Goal: Information Seeking & Learning: Check status

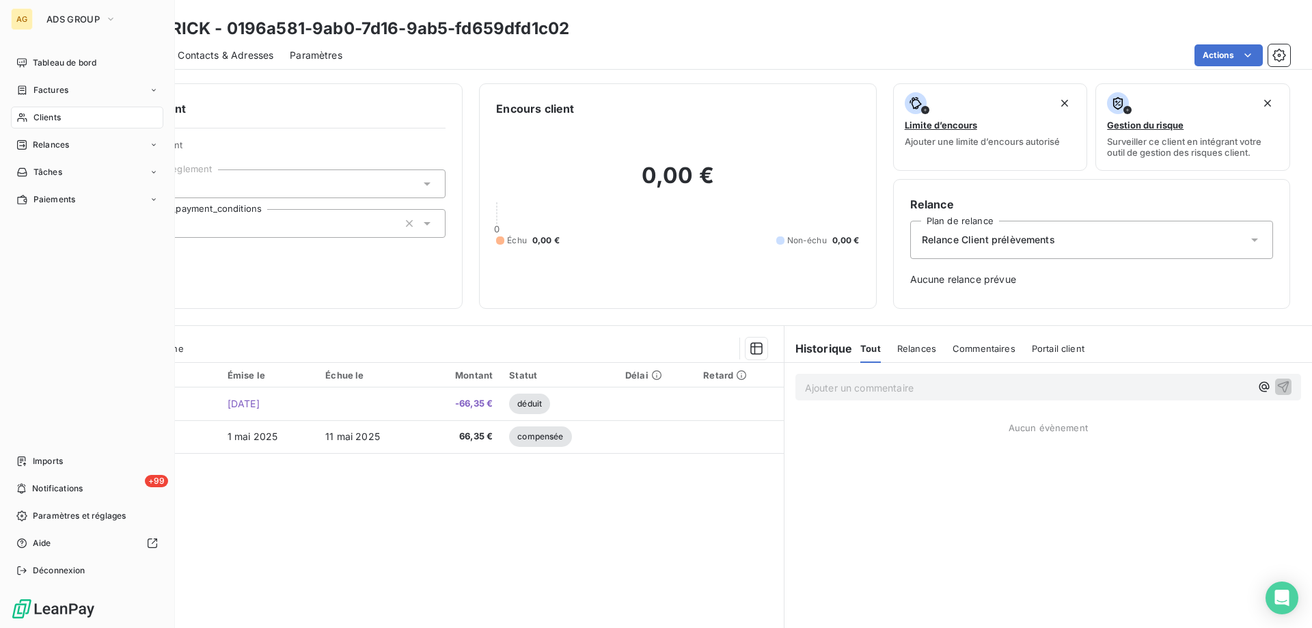
click at [55, 114] on span "Clients" at bounding box center [46, 117] width 27 height 12
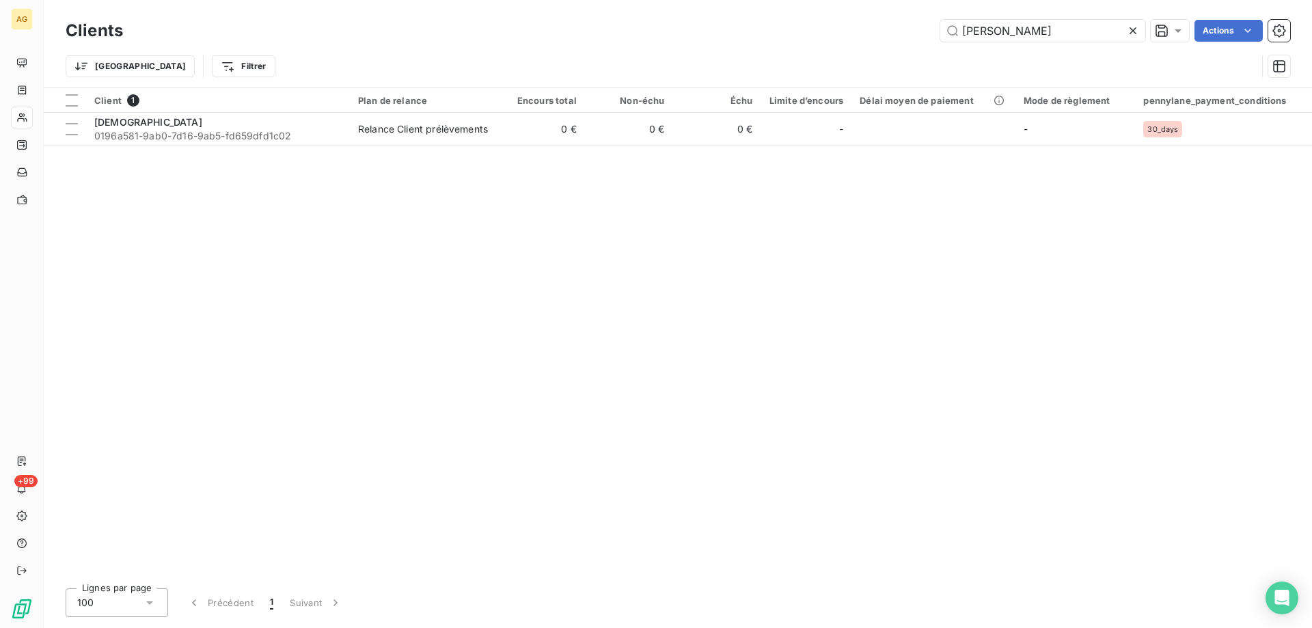
drag, startPoint x: 873, startPoint y: 23, endPoint x: 803, endPoint y: 25, distance: 69.7
click at [803, 25] on div "maherick Actions" at bounding box center [714, 31] width 1151 height 22
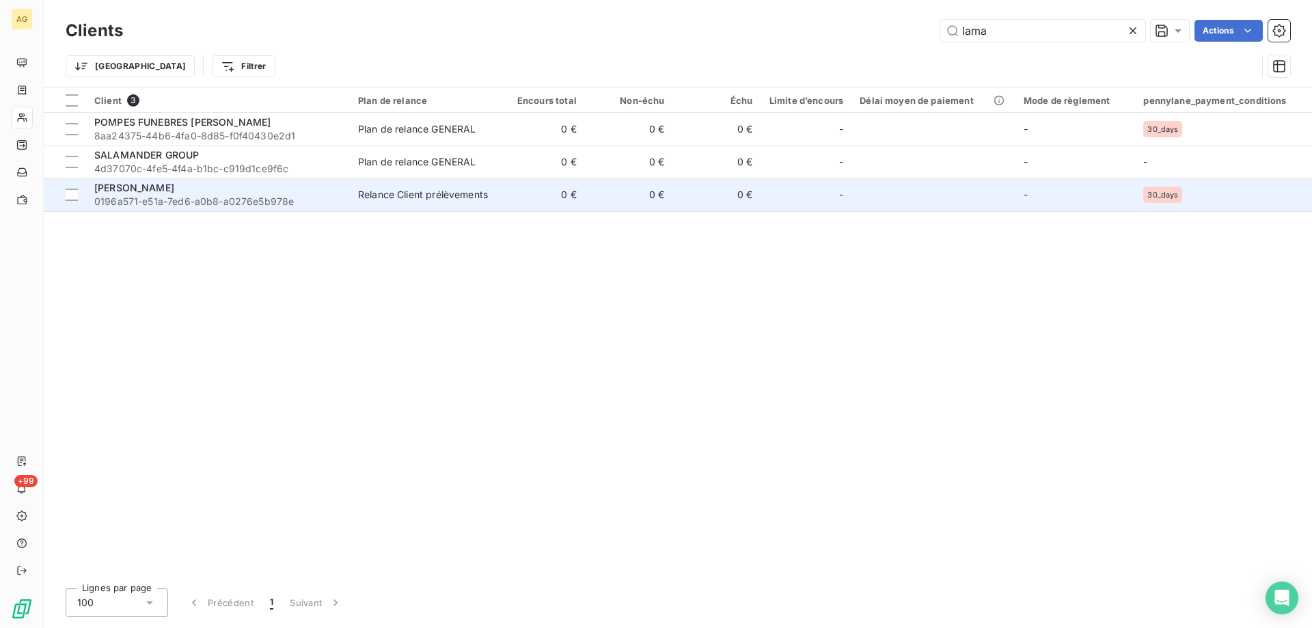
type input "lama"
click at [266, 197] on span "0196a571-e51a-7ed6-a0b8-a0276e5b978e" at bounding box center [217, 202] width 247 height 14
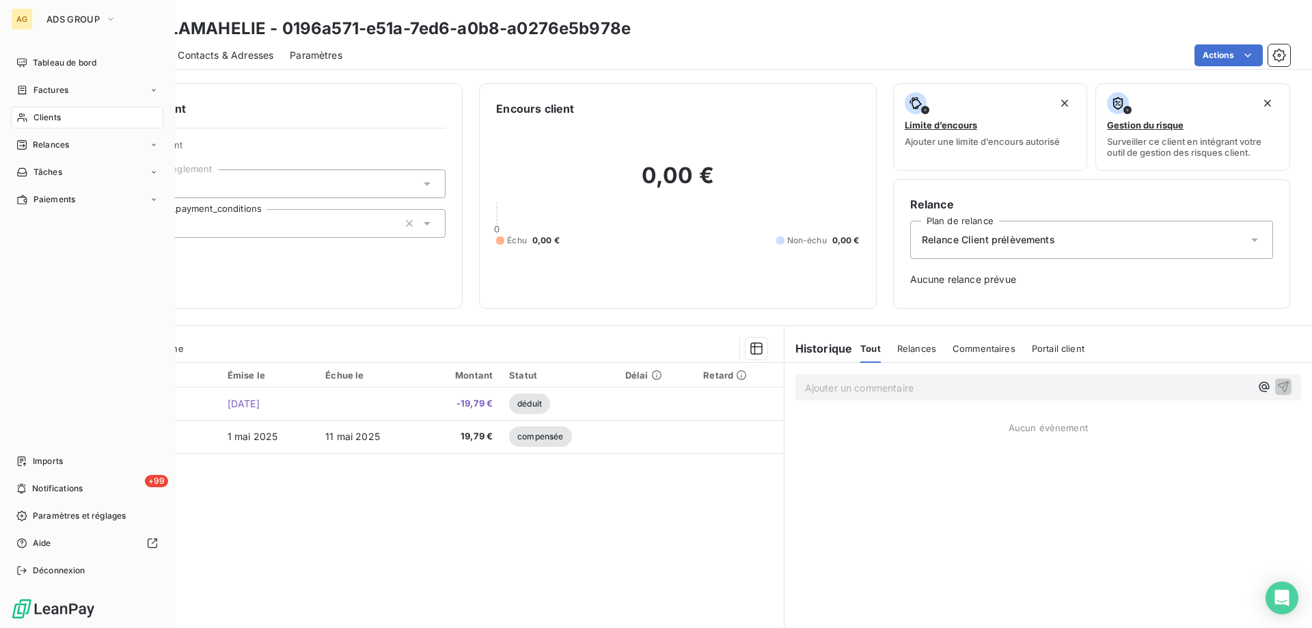
click at [45, 114] on span "Clients" at bounding box center [46, 117] width 27 height 12
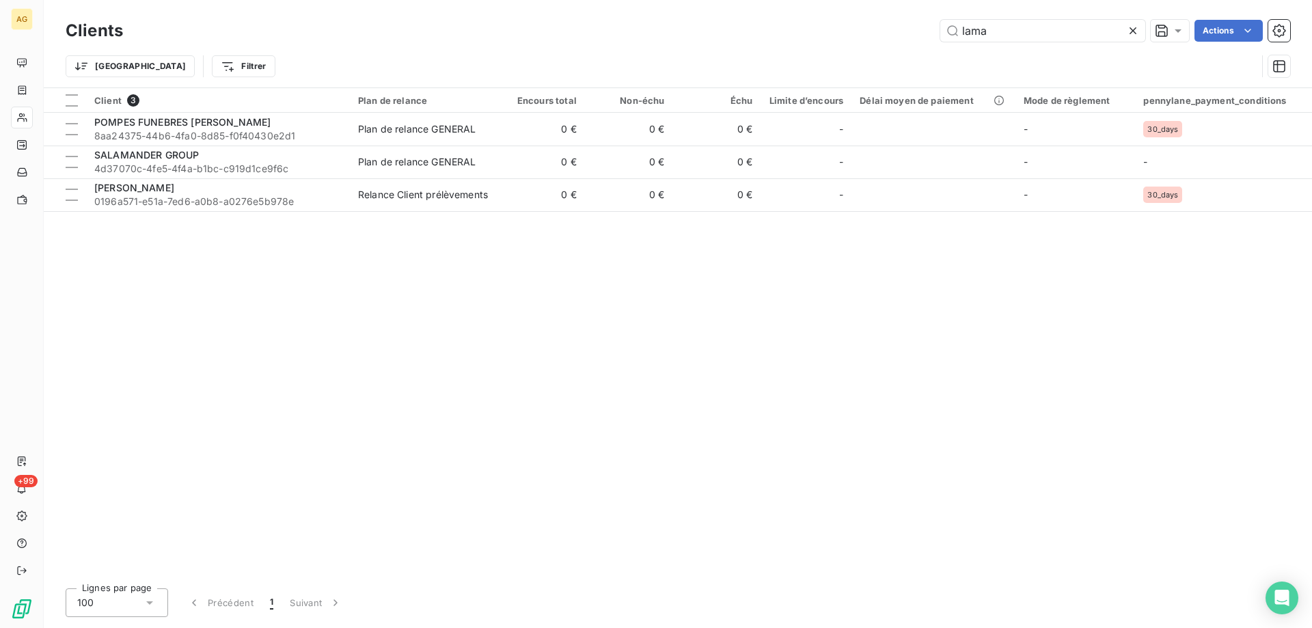
drag, startPoint x: 1016, startPoint y: 38, endPoint x: 894, endPoint y: 31, distance: 121.8
click at [900, 35] on div "lama Actions" at bounding box center [714, 31] width 1151 height 22
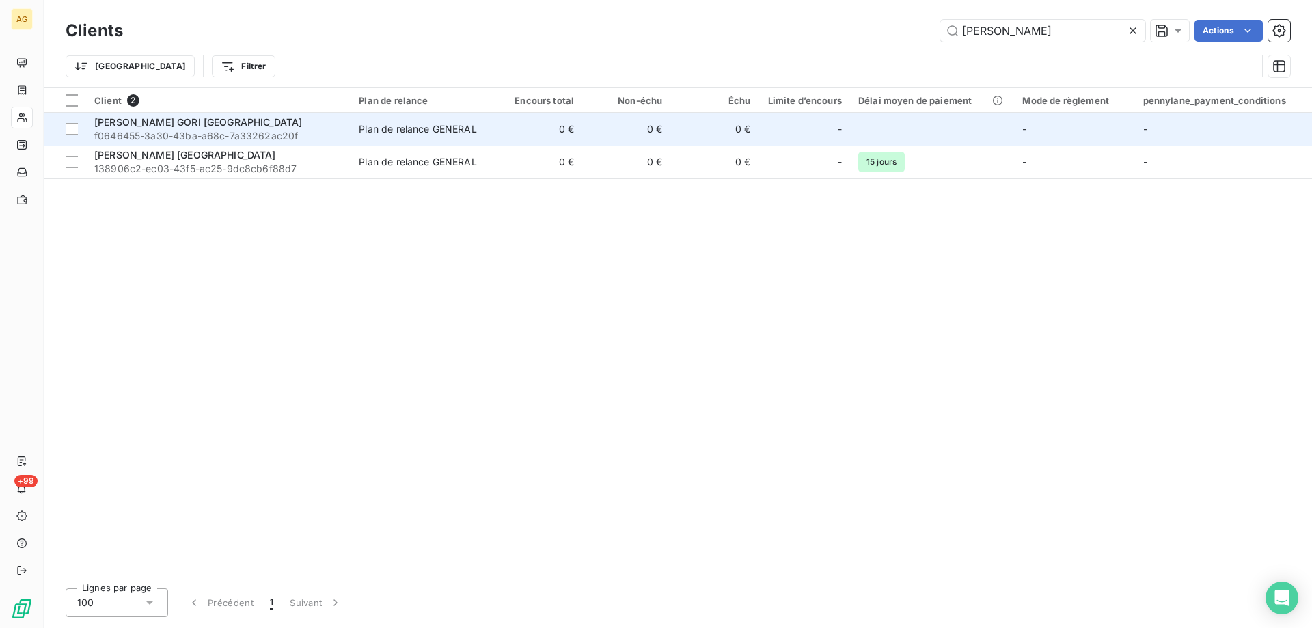
type input "[PERSON_NAME]"
click at [169, 130] on span "f0646455-3a30-43ba-a68c-7a33262ac20f" at bounding box center [218, 136] width 248 height 14
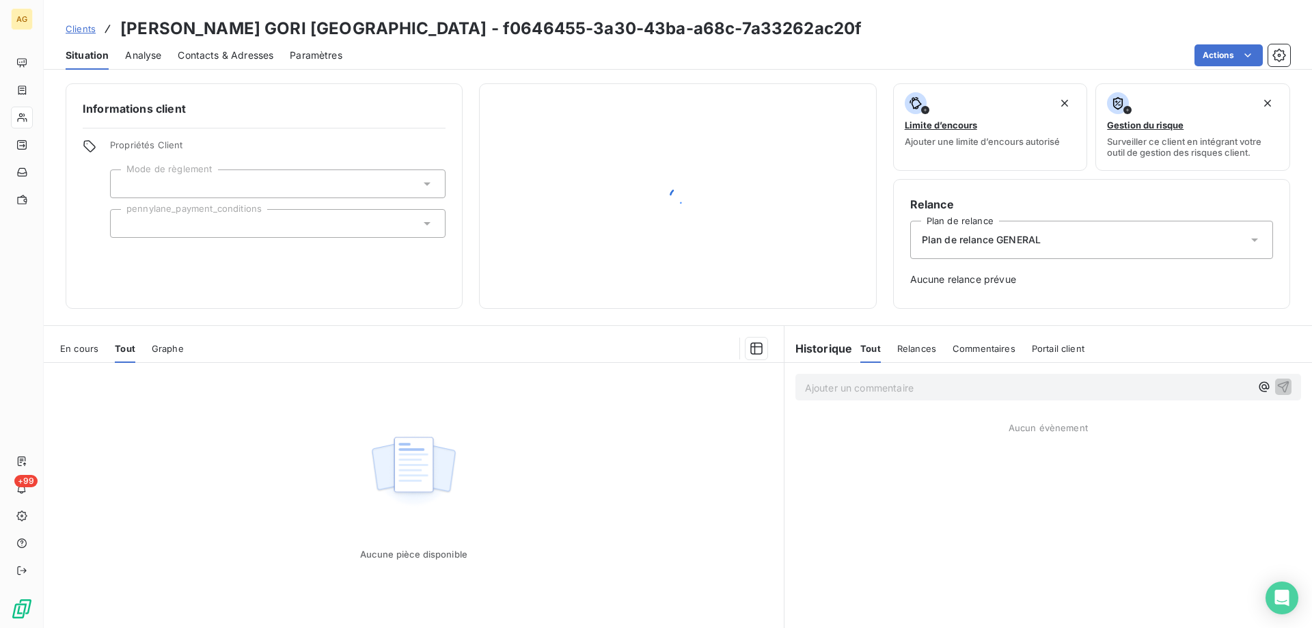
click at [81, 343] on span "En cours" at bounding box center [79, 348] width 38 height 11
click at [122, 346] on span "Tout" at bounding box center [124, 348] width 19 height 11
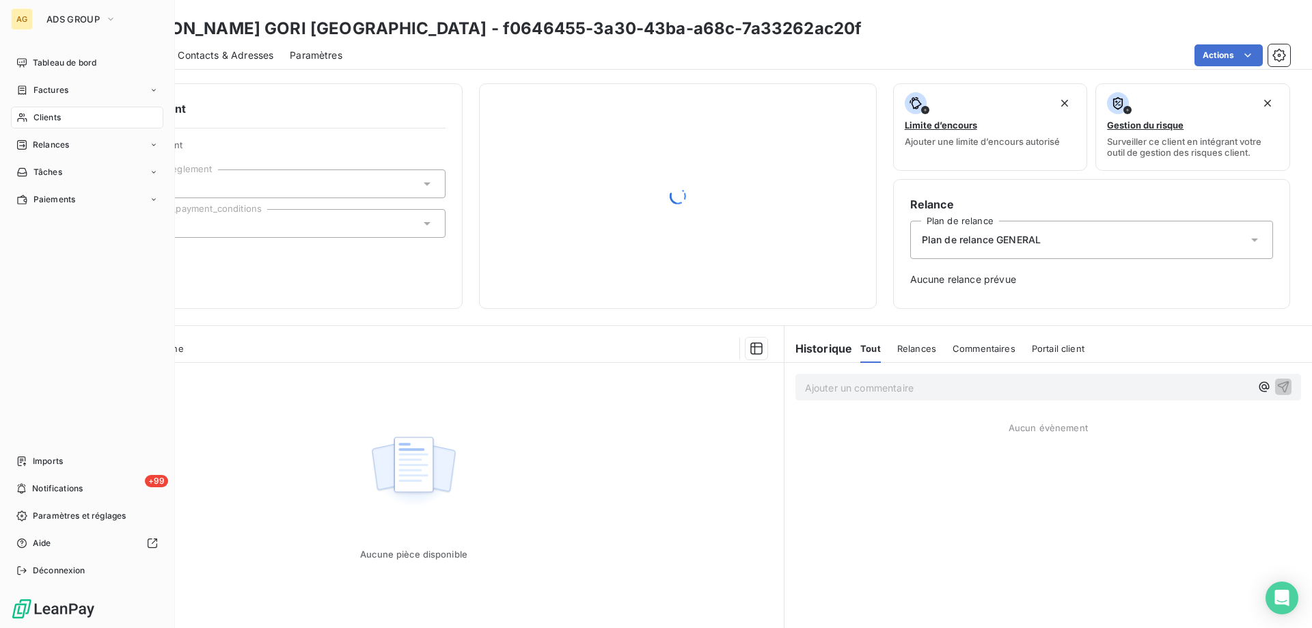
click at [40, 115] on span "Clients" at bounding box center [46, 117] width 27 height 12
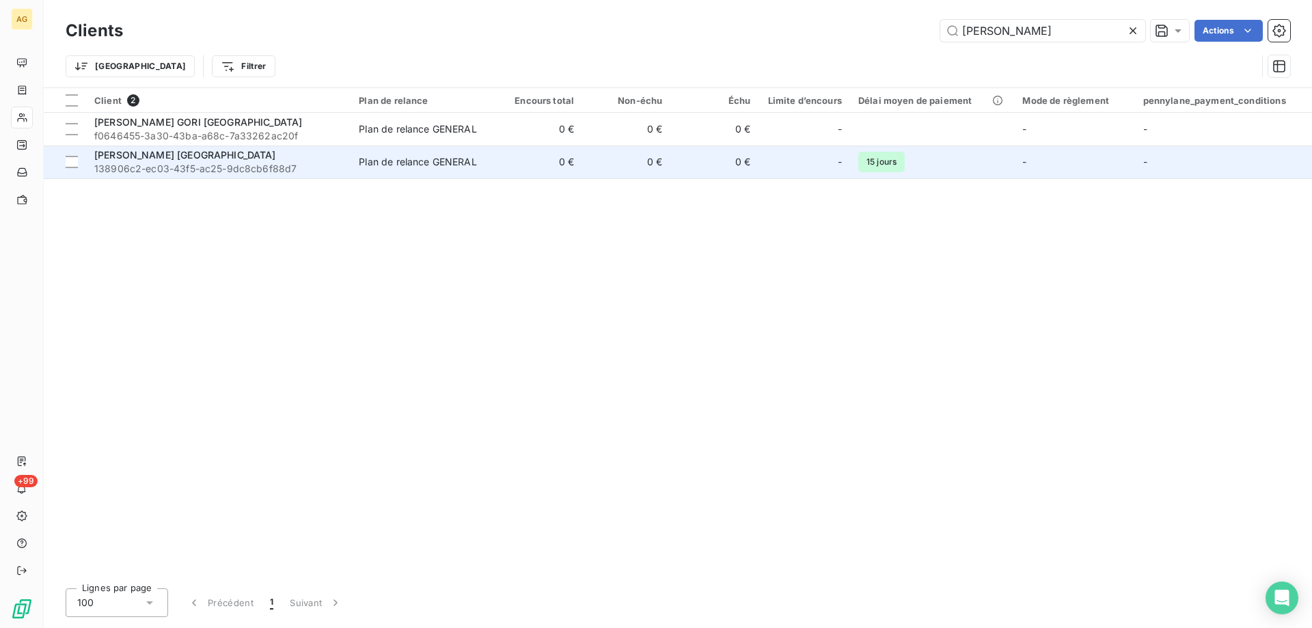
click at [150, 157] on span "[PERSON_NAME] [GEOGRAPHIC_DATA]" at bounding box center [185, 155] width 182 height 12
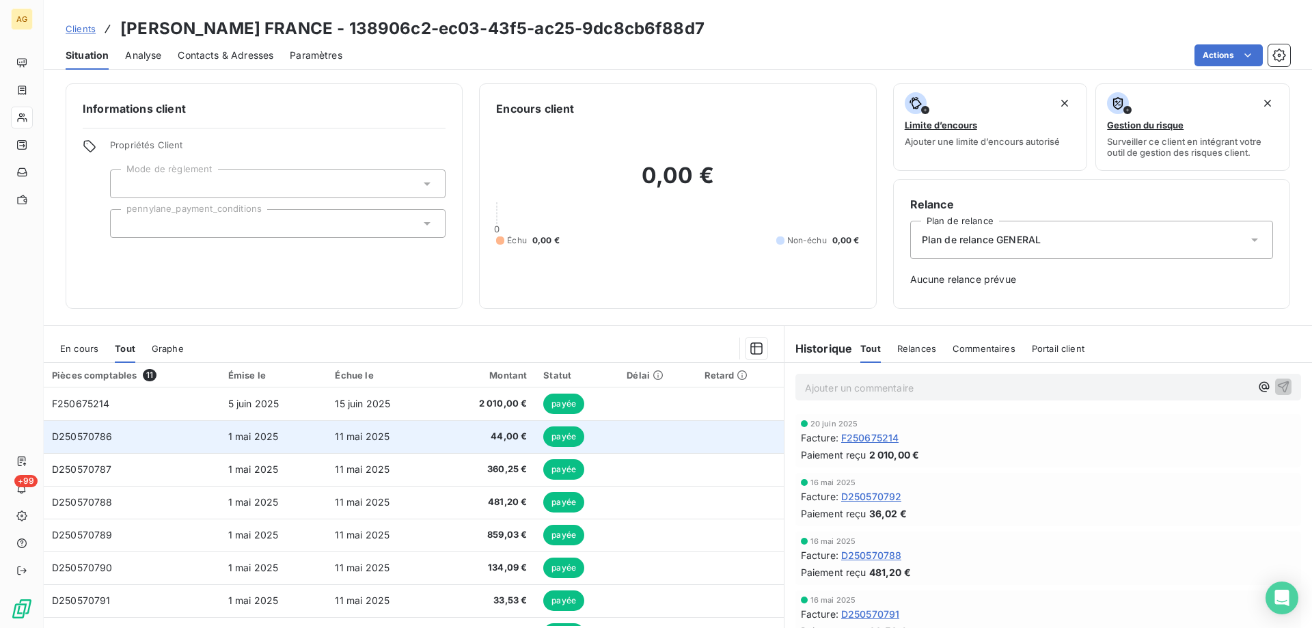
click at [91, 437] on span "D250570786" at bounding box center [82, 436] width 61 height 12
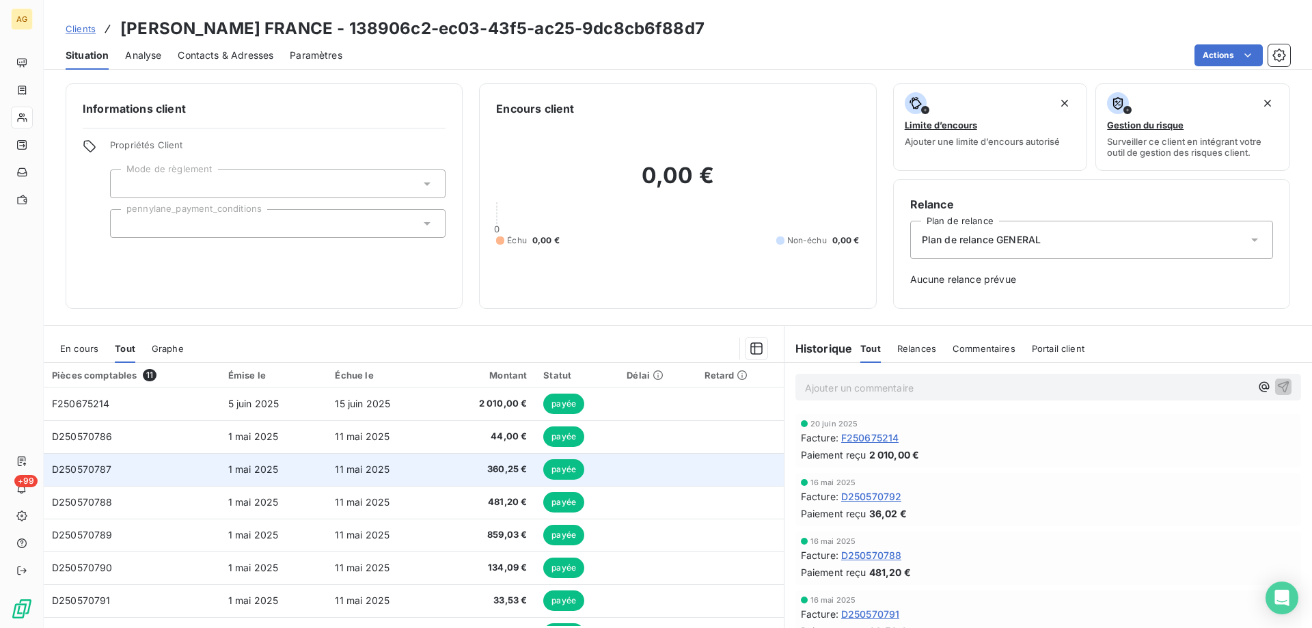
click at [85, 465] on span "D250570787" at bounding box center [82, 469] width 60 height 12
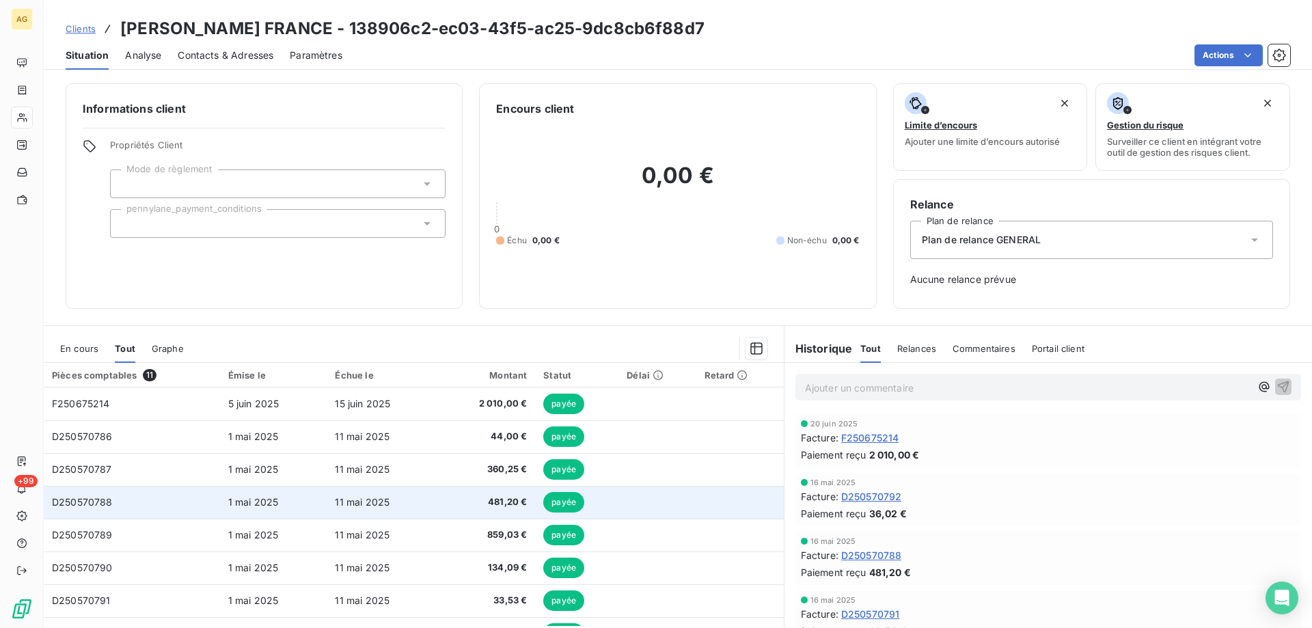
click at [74, 501] on span "D250570788" at bounding box center [82, 502] width 61 height 12
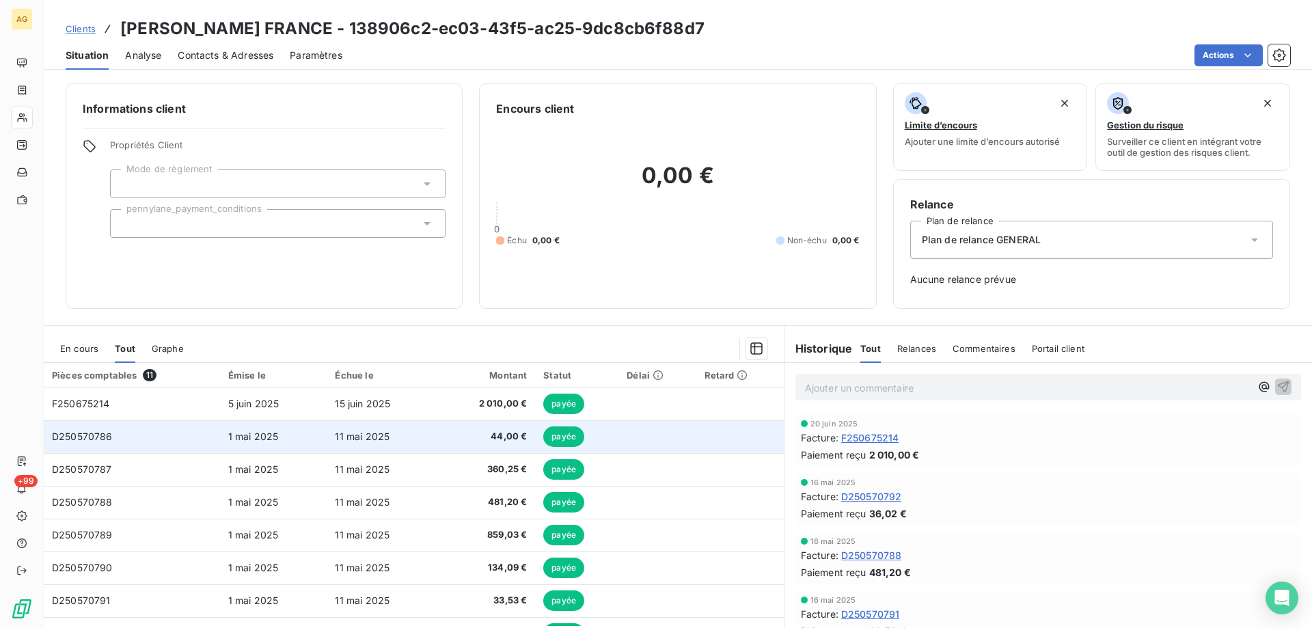
scroll to position [68, 0]
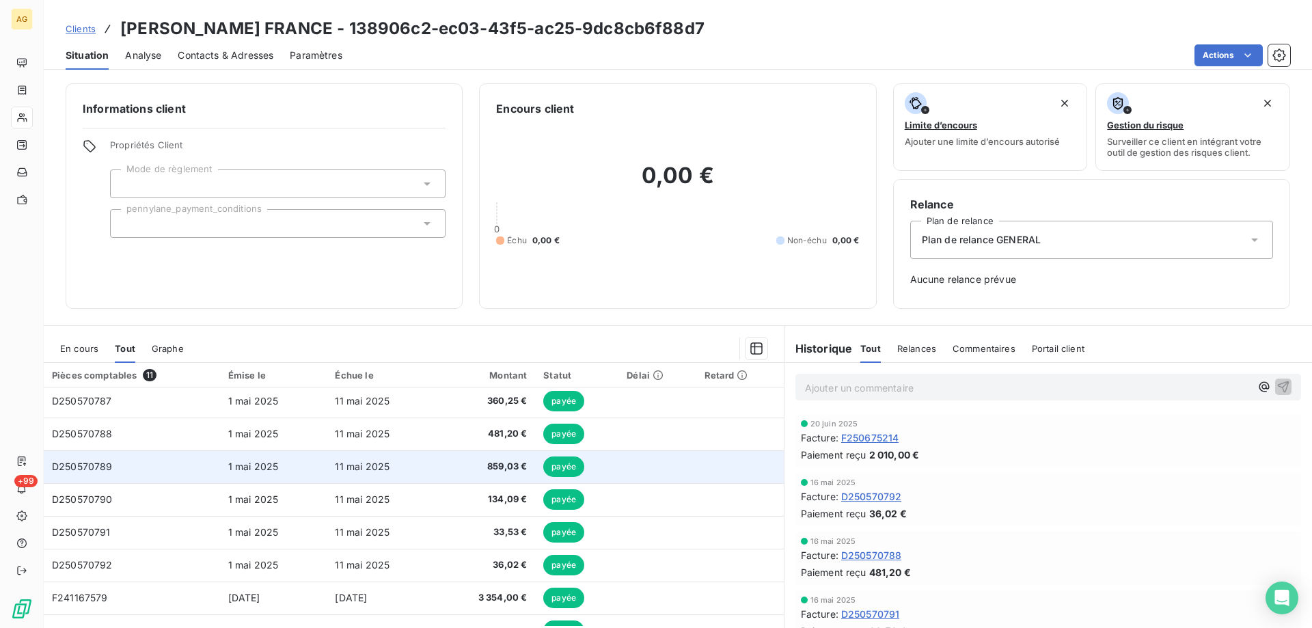
click at [102, 469] on span "D250570789" at bounding box center [82, 466] width 61 height 12
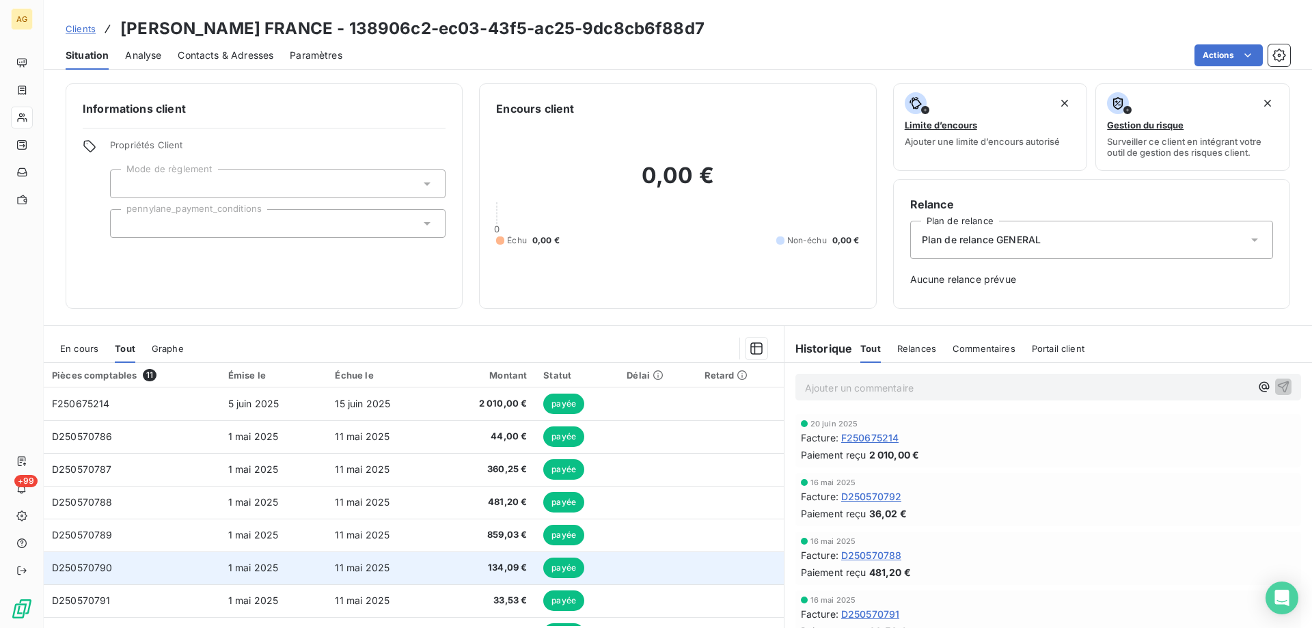
click at [107, 564] on span "D250570790" at bounding box center [82, 568] width 61 height 12
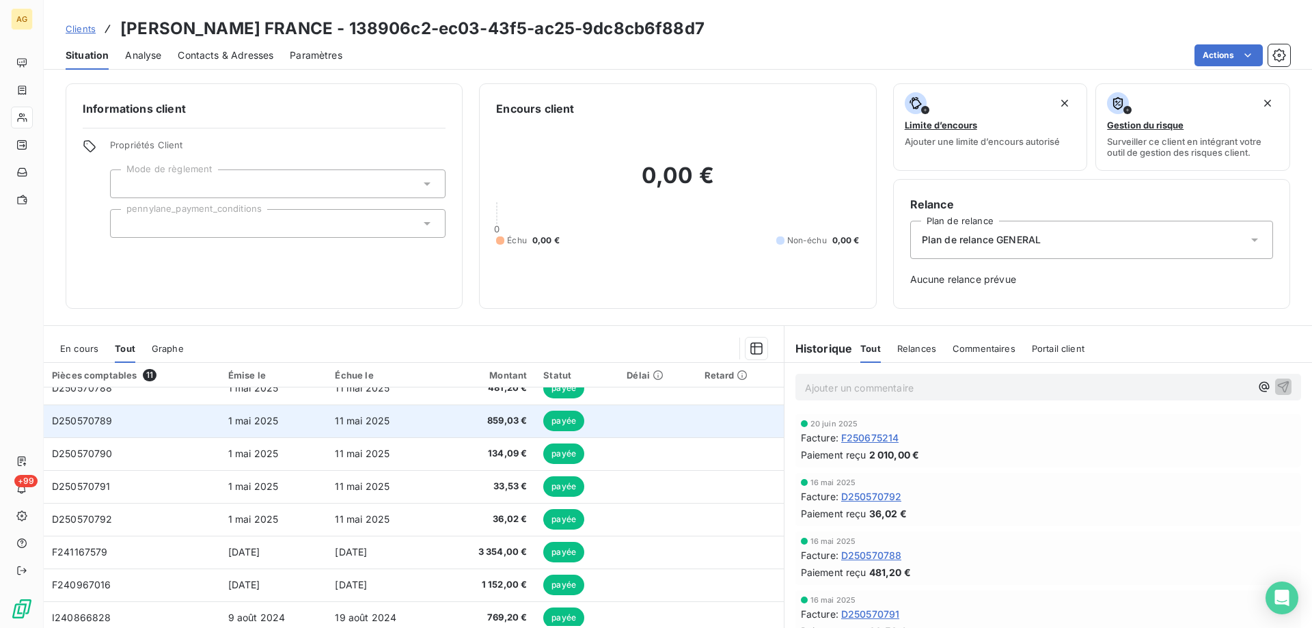
scroll to position [123, 0]
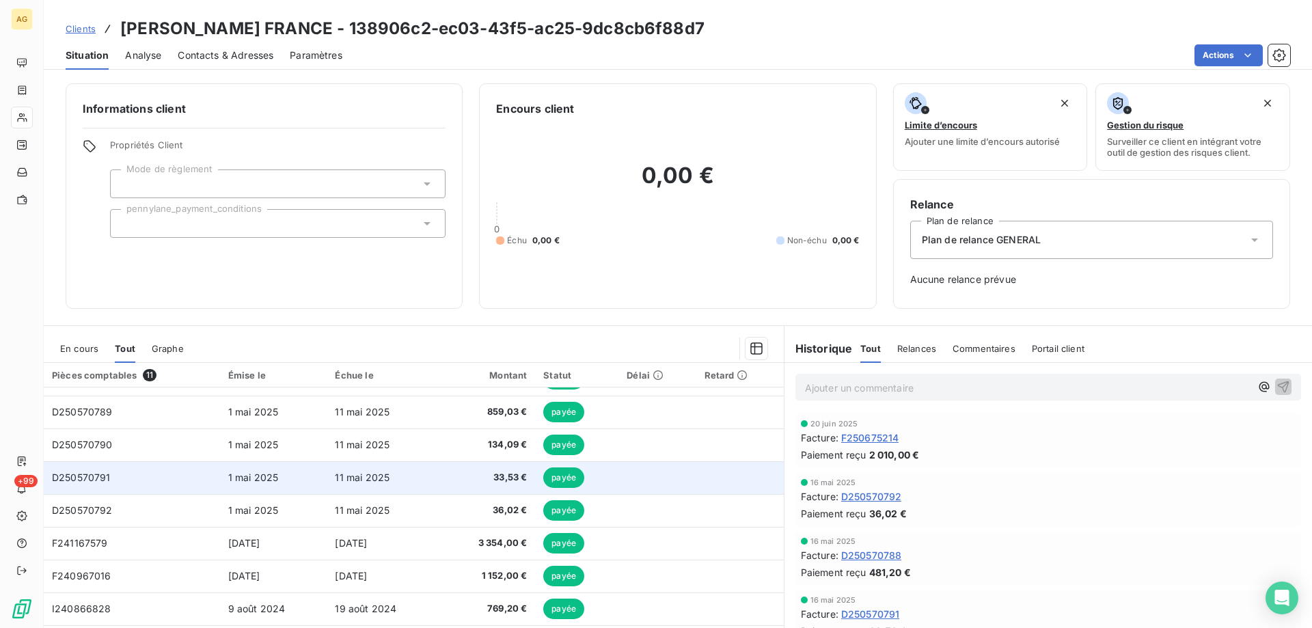
click at [84, 478] on span "D250570791" at bounding box center [81, 477] width 59 height 12
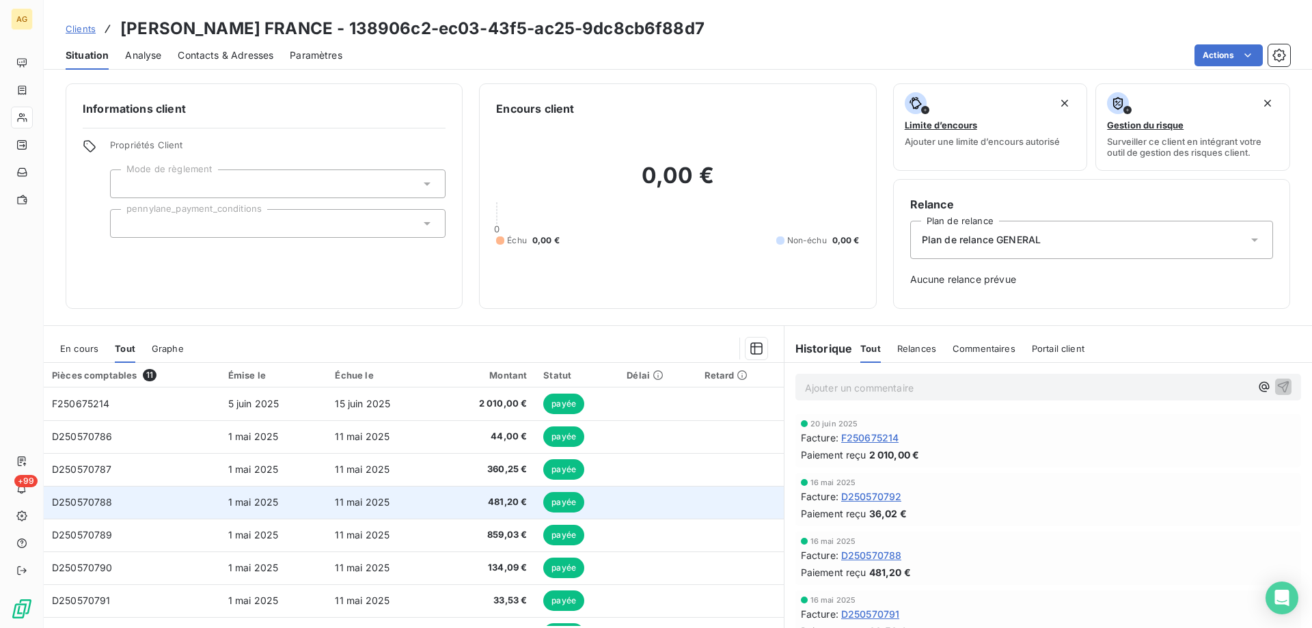
scroll to position [68, 0]
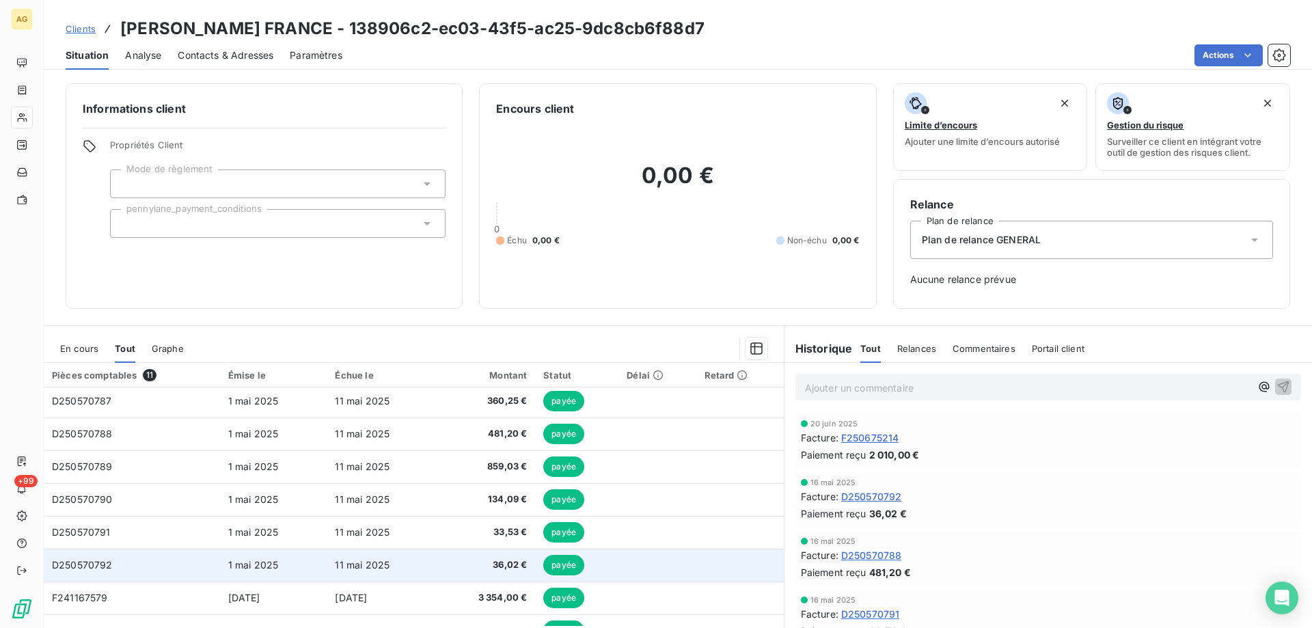
click at [85, 565] on span "D250570792" at bounding box center [82, 565] width 61 height 12
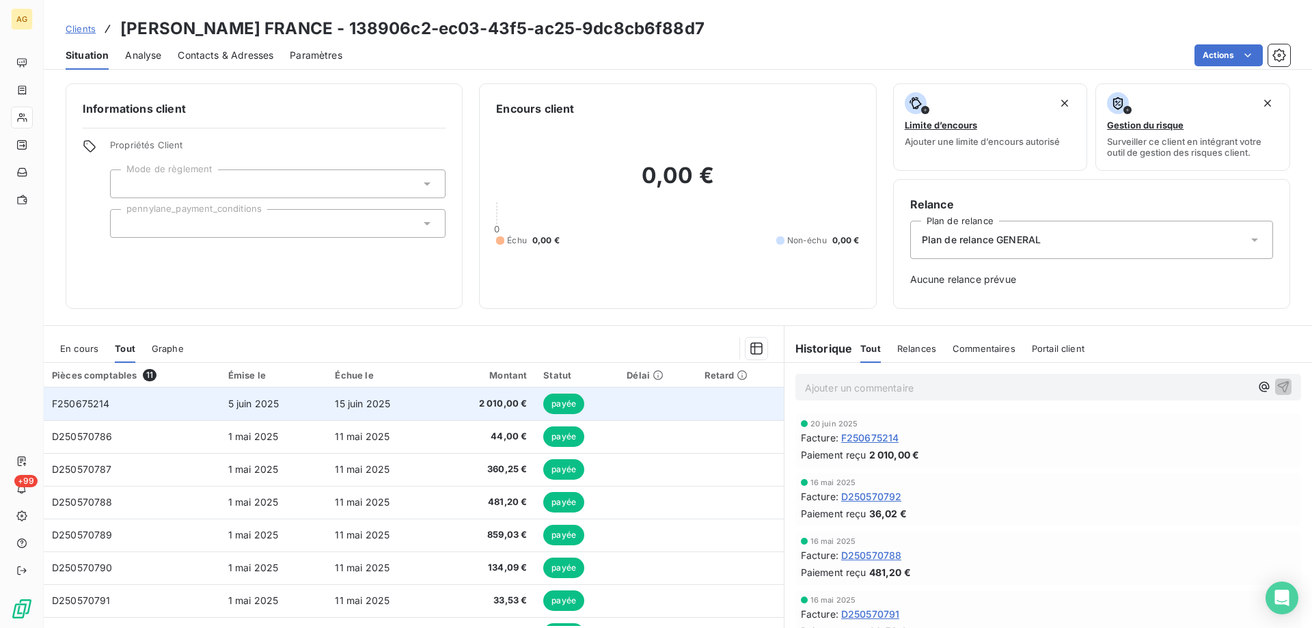
click at [98, 402] on span "F250675214" at bounding box center [81, 404] width 58 height 12
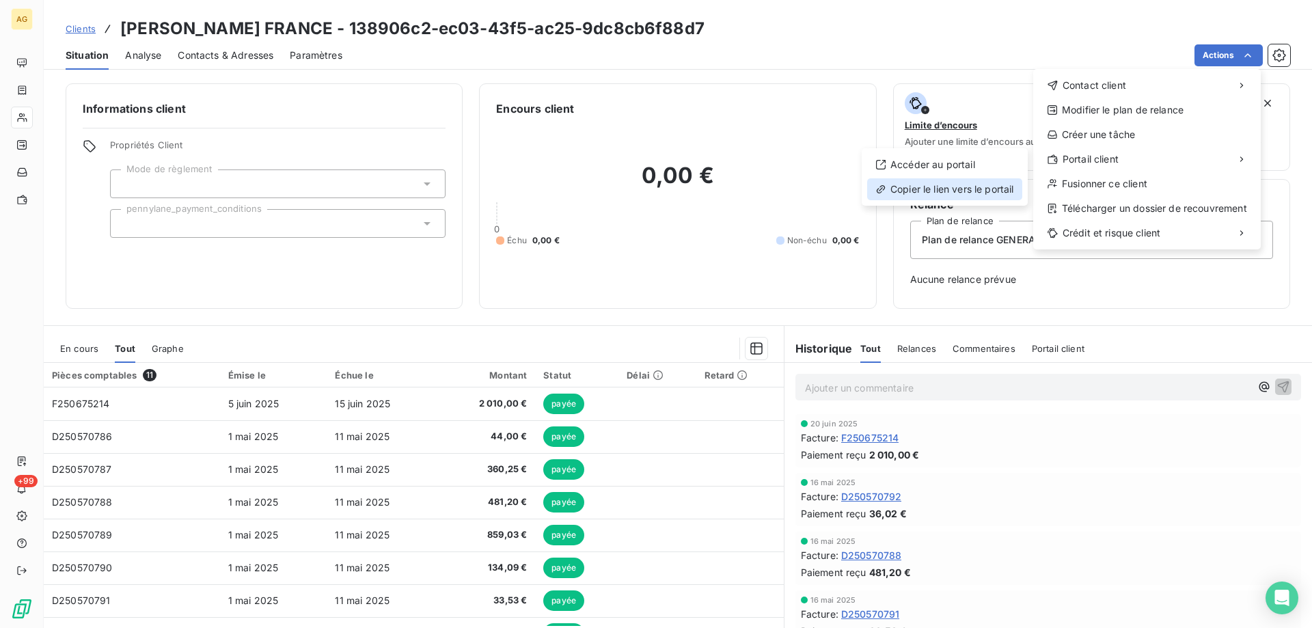
click at [953, 194] on div "Copier le lien vers le portail" at bounding box center [944, 189] width 155 height 22
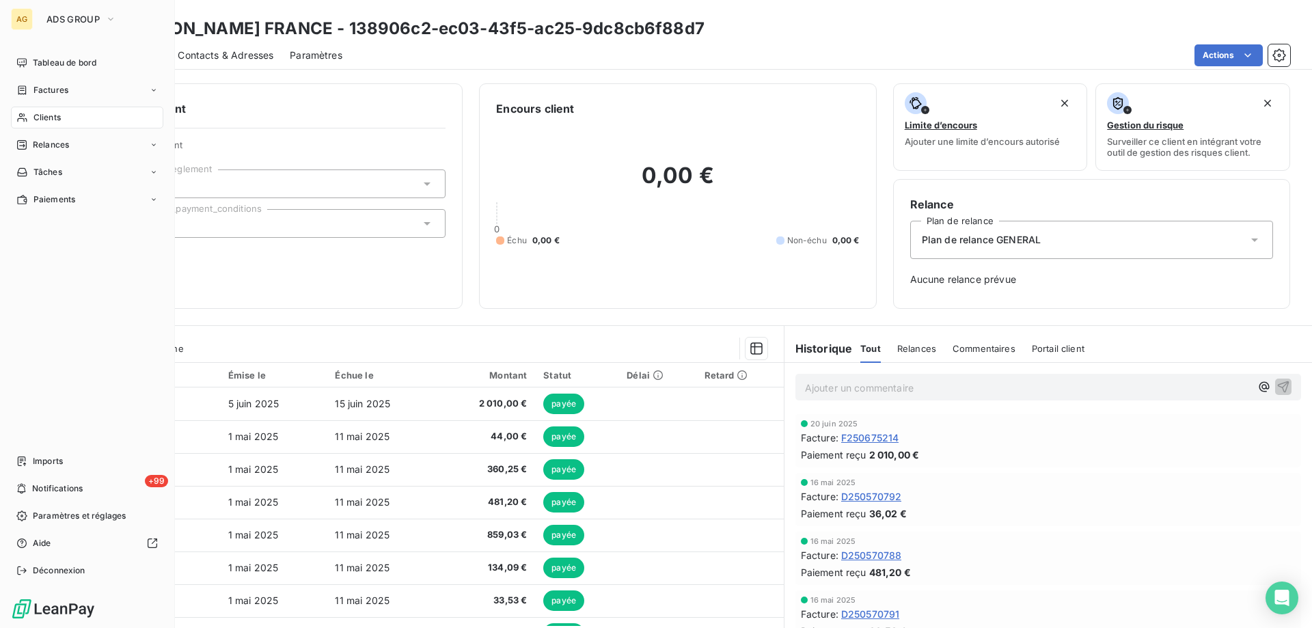
click at [33, 121] on span "Clients" at bounding box center [46, 117] width 27 height 12
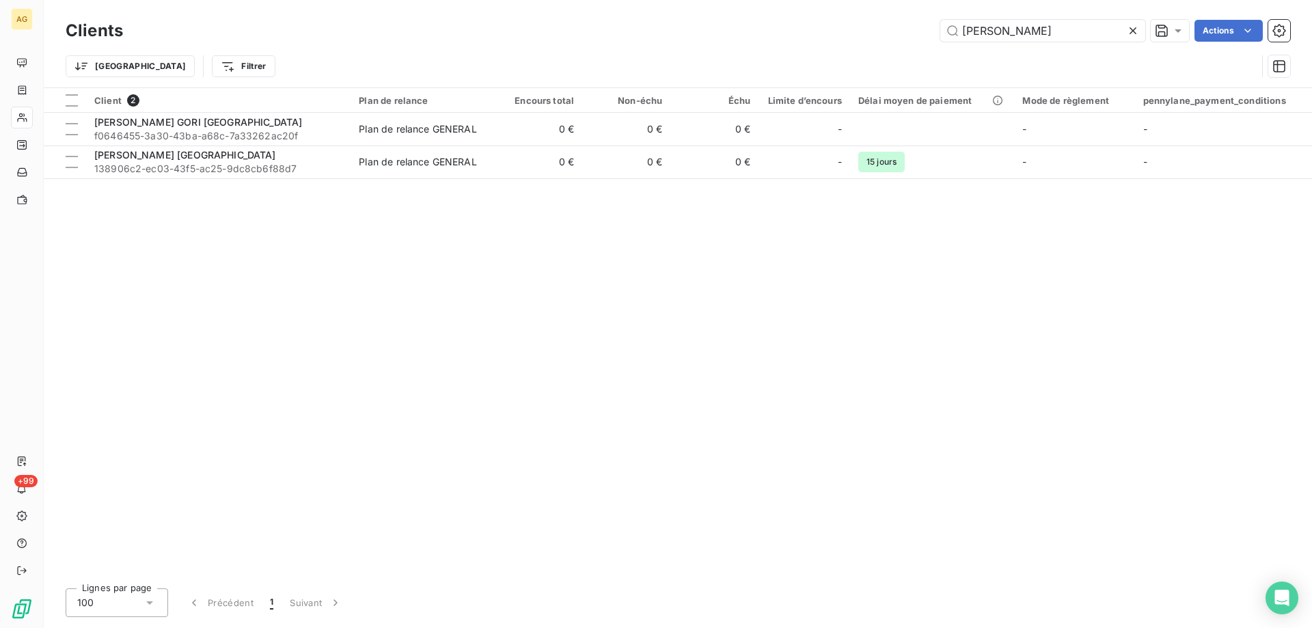
drag, startPoint x: 898, startPoint y: 23, endPoint x: 793, endPoint y: 17, distance: 105.4
click at [804, 18] on div "Clients [PERSON_NAME] Actions" at bounding box center [678, 30] width 1224 height 29
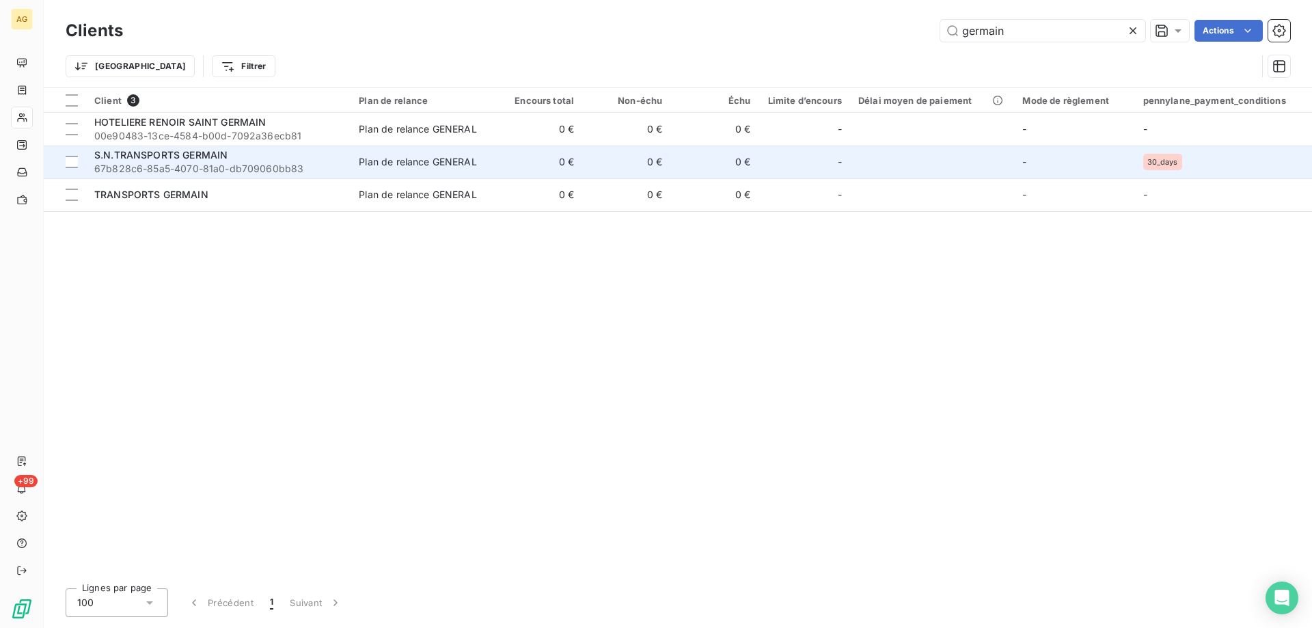
type input "germain"
click at [187, 161] on div "S.N.TRANSPORTS GERMAIN" at bounding box center [218, 155] width 248 height 14
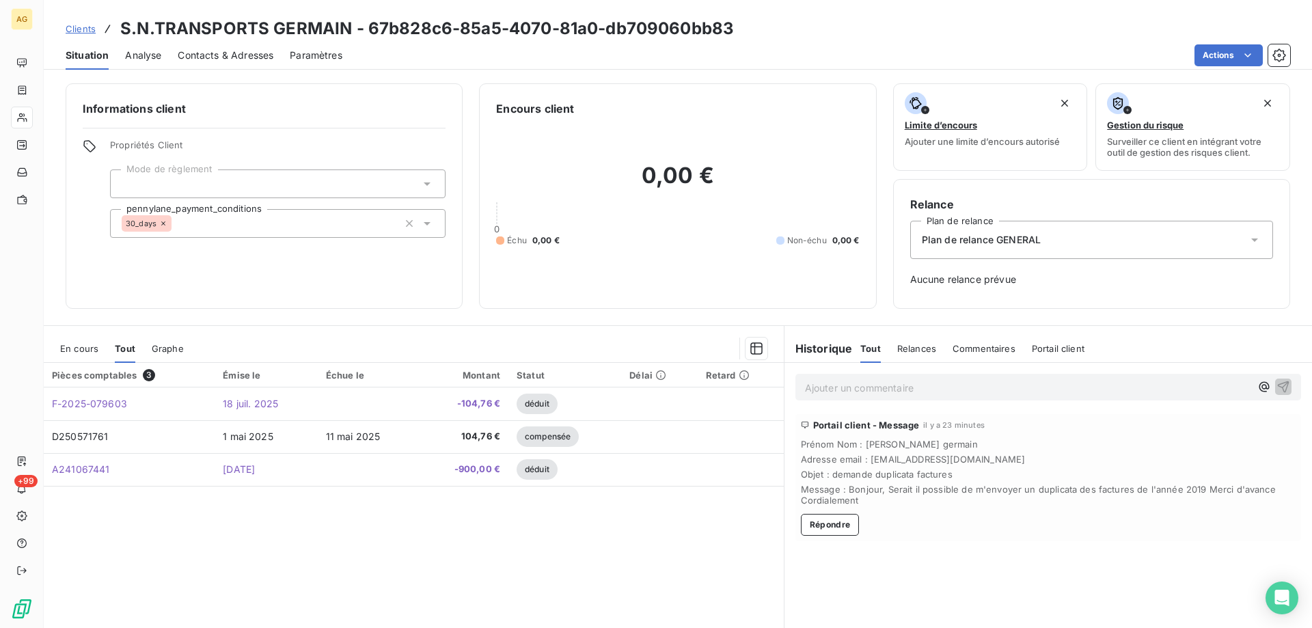
click at [80, 350] on span "En cours" at bounding box center [79, 348] width 38 height 11
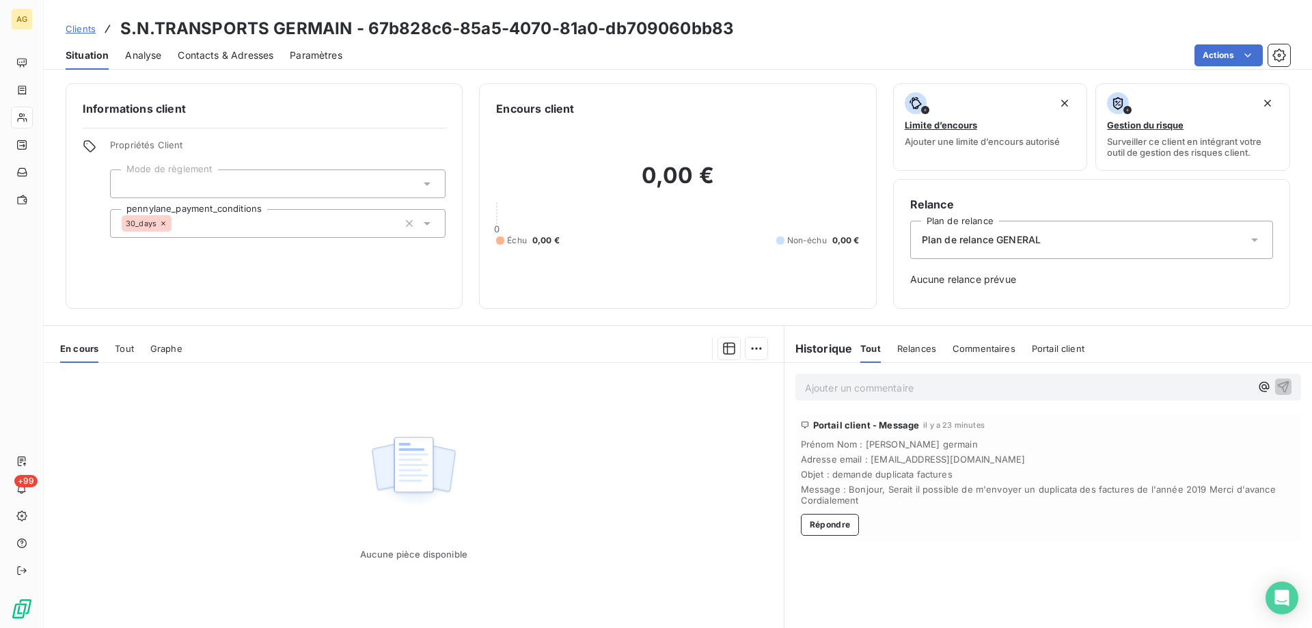
click at [120, 352] on span "Tout" at bounding box center [124, 348] width 19 height 11
